Goal: Task Accomplishment & Management: Manage account settings

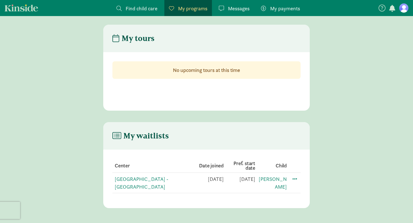
scroll to position [11, 0]
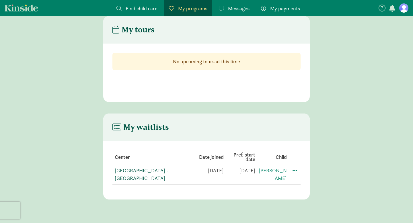
click at [149, 171] on link "[GEOGRAPHIC_DATA] - [GEOGRAPHIC_DATA]" at bounding box center [142, 174] width 54 height 14
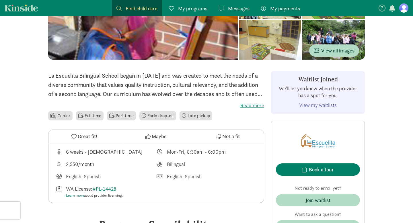
scroll to position [93, 0]
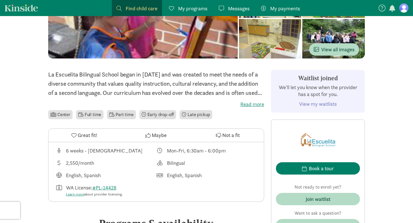
click at [321, 104] on link "View my waitlists" at bounding box center [318, 104] width 38 height 7
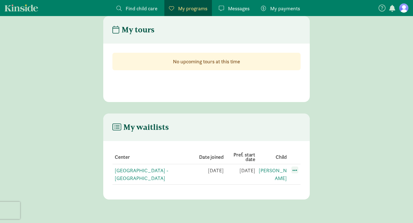
click at [296, 172] on span at bounding box center [295, 170] width 7 height 7
click at [303, 185] on div "Edit preferences" at bounding box center [315, 183] width 52 height 12
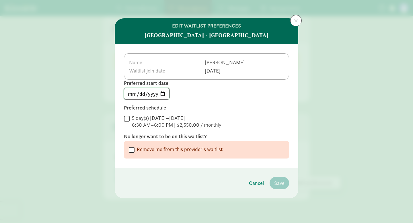
click at [164, 95] on input "2024-09-01" at bounding box center [146, 93] width 45 height 11
type input "2027-08-29"
click at [127, 118] on input "5 day(s) Monday–Friday 6:30 AM–6:00 PM | $2,550.00 / monthly" at bounding box center [127, 119] width 6 height 8
checkbox input "true"
click at [279, 183] on span "Save" at bounding box center [279, 183] width 10 height 8
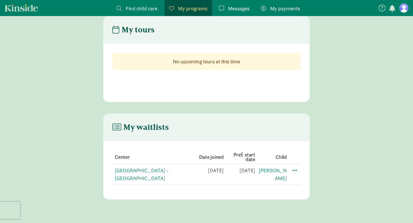
scroll to position [0, 0]
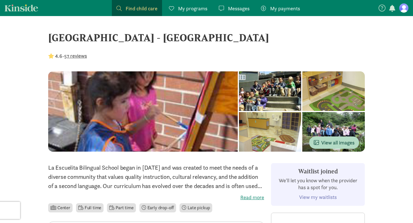
click at [402, 9] on figure at bounding box center [403, 7] width 9 height 9
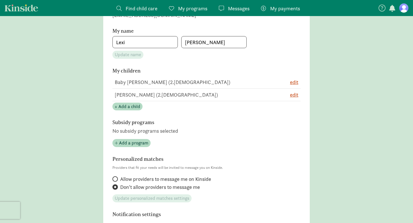
scroll to position [99, 0]
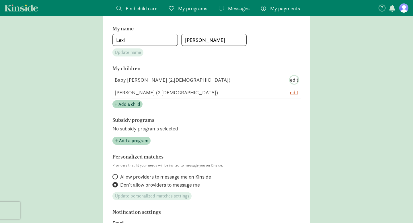
click at [295, 79] on span "edit" at bounding box center [294, 80] width 8 height 8
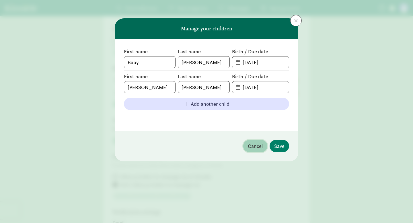
click at [258, 147] on span "Cancel" at bounding box center [255, 146] width 15 height 8
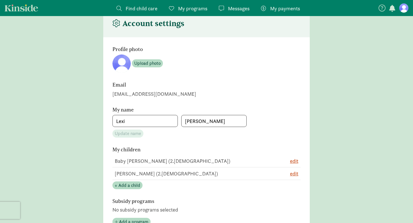
scroll to position [0, 0]
